Goal: Transaction & Acquisition: Purchase product/service

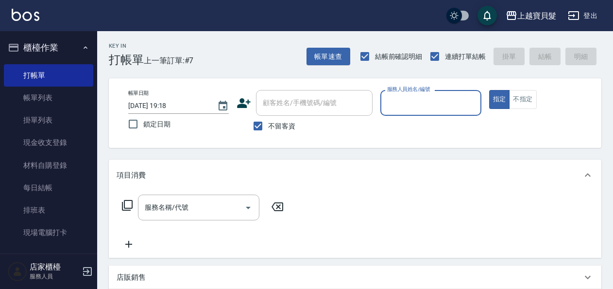
scroll to position [340, 0]
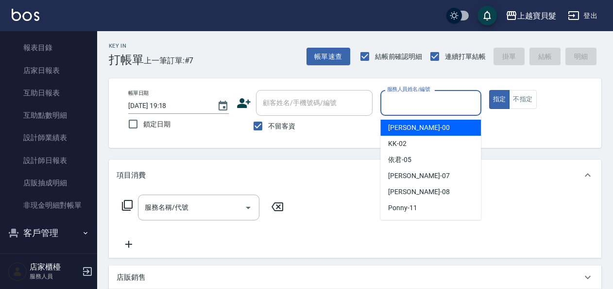
click at [438, 105] on input "服務人員姓名/編號" at bounding box center [431, 102] width 92 height 17
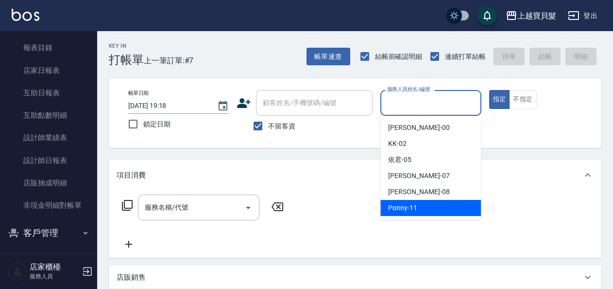
click at [420, 204] on div "Ponny -11" at bounding box center [431, 208] width 101 height 16
type input "Ponny-11"
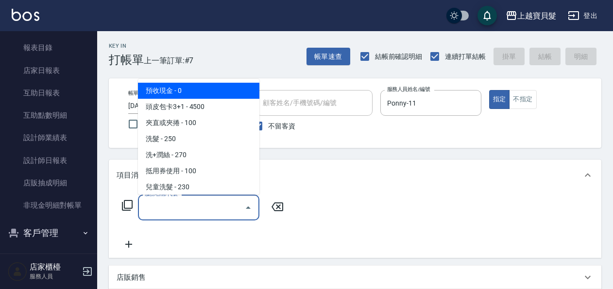
click at [155, 205] on input "服務名稱/代號" at bounding box center [191, 207] width 98 height 17
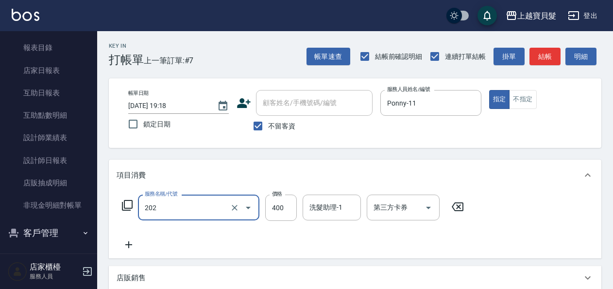
type input "剪髮(202)"
click at [130, 205] on icon at bounding box center [127, 205] width 12 height 12
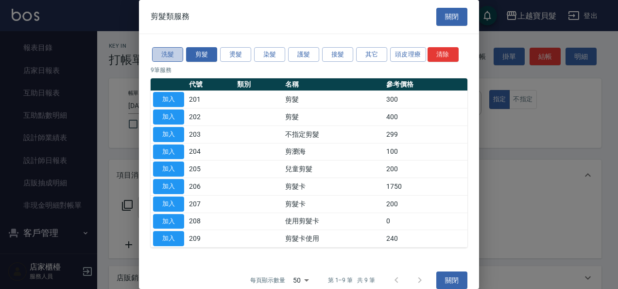
click at [167, 49] on button "洗髮" at bounding box center [167, 54] width 31 height 15
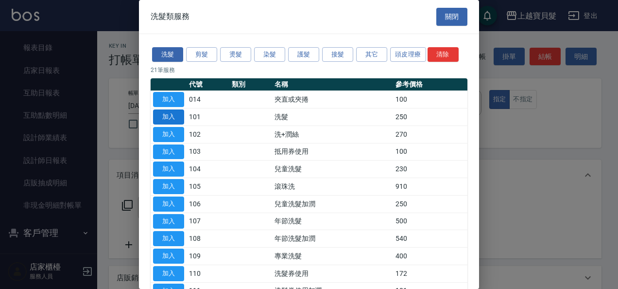
click at [171, 115] on button "加入" at bounding box center [168, 116] width 31 height 15
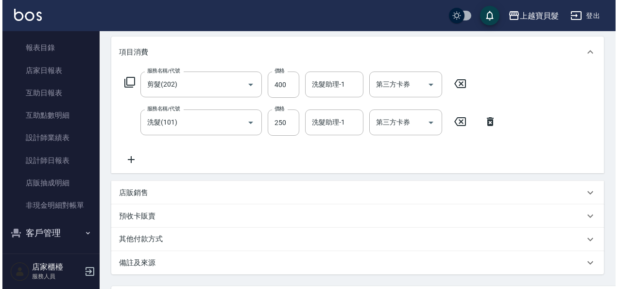
scroll to position [217, 0]
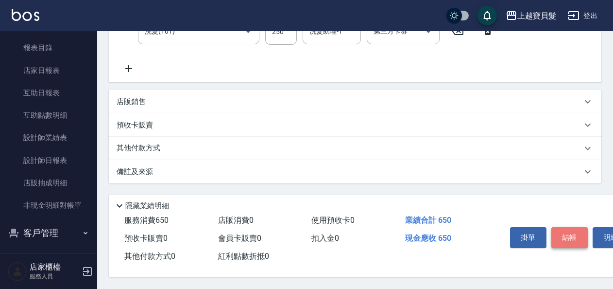
click at [568, 228] on button "結帳" at bounding box center [570, 237] width 36 height 20
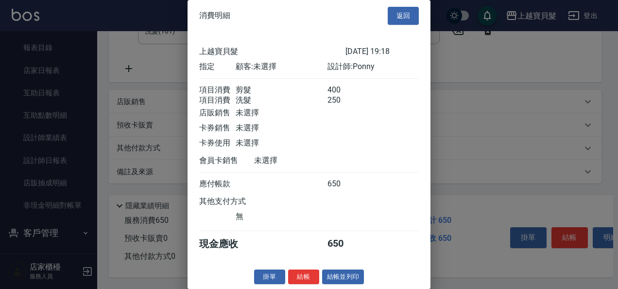
scroll to position [14, 0]
click at [345, 279] on button "結帳並列印" at bounding box center [343, 276] width 42 height 15
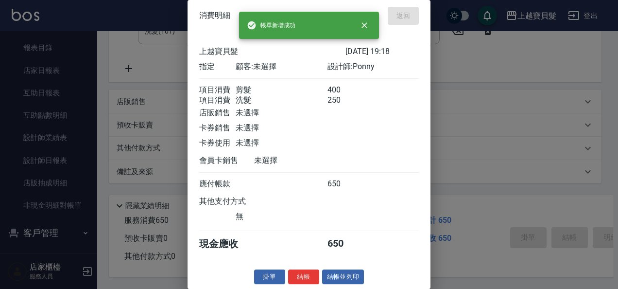
type input "[DATE] 19:58"
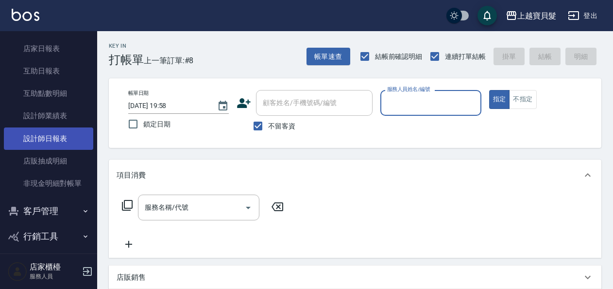
scroll to position [368, 0]
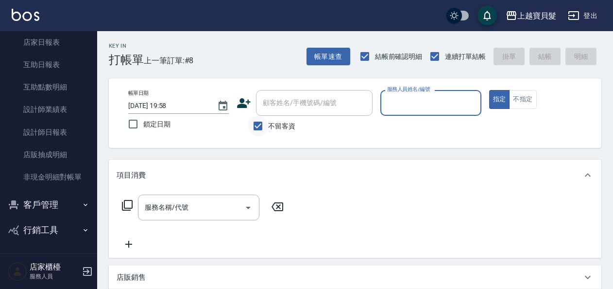
click at [264, 128] on input "不留客資" at bounding box center [258, 126] width 20 height 20
checkbox input "false"
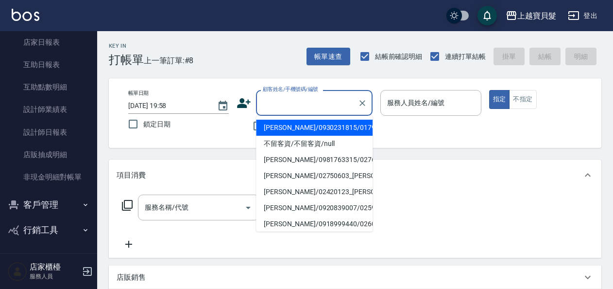
click at [292, 99] on input "顧客姓名/手機號碼/編號" at bounding box center [306, 102] width 93 height 17
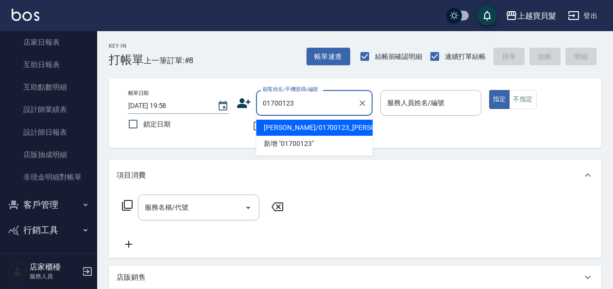
type input "[PERSON_NAME]/01700123_[PERSON_NAME]/01700123"
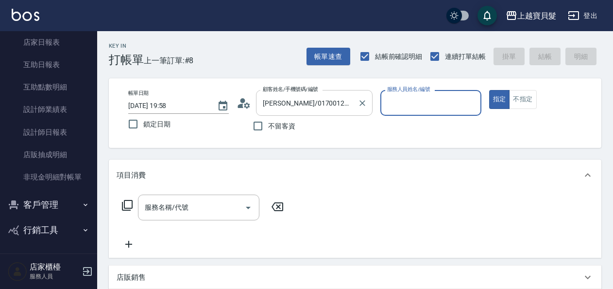
type input "Ponny-11"
click at [128, 204] on icon at bounding box center [127, 205] width 12 height 12
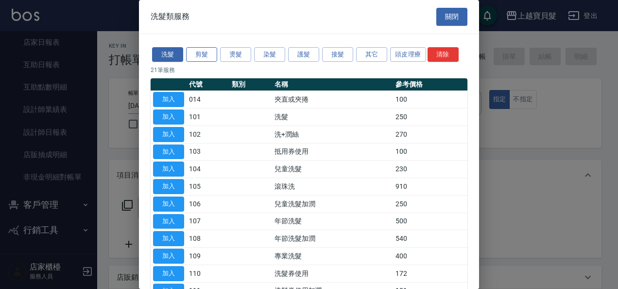
click at [208, 55] on button "剪髮" at bounding box center [201, 54] width 31 height 15
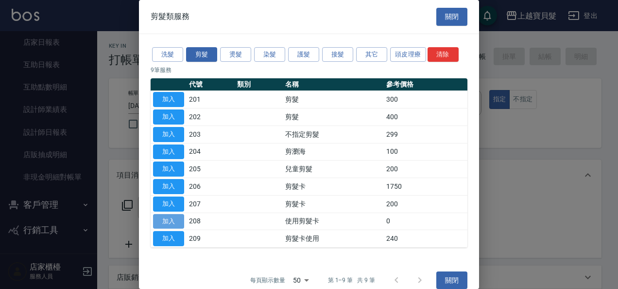
click at [175, 219] on button "加入" at bounding box center [168, 221] width 31 height 15
type input "使用剪髮卡(208)"
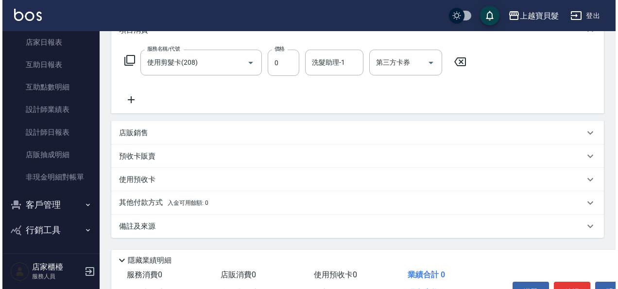
scroll to position [203, 0]
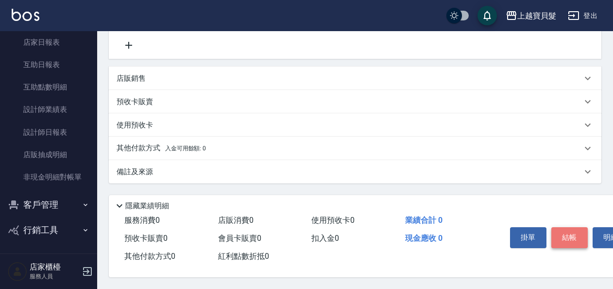
click at [573, 229] on button "結帳" at bounding box center [570, 237] width 36 height 20
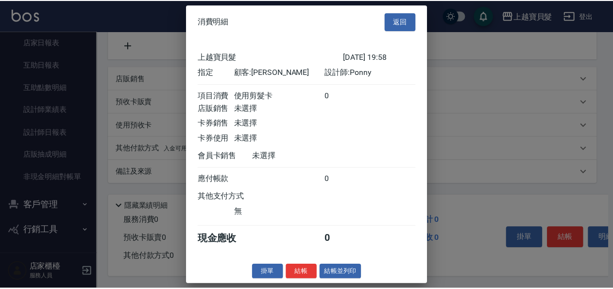
scroll to position [2, 0]
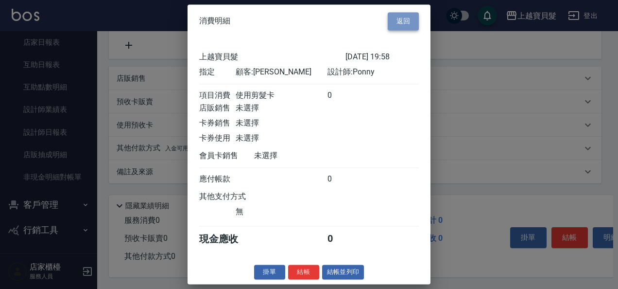
click at [407, 17] on button "返回" at bounding box center [403, 21] width 31 height 18
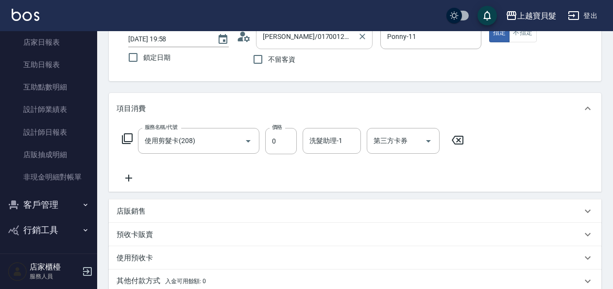
scroll to position [0, 0]
